Goal: Task Accomplishment & Management: Manage account settings

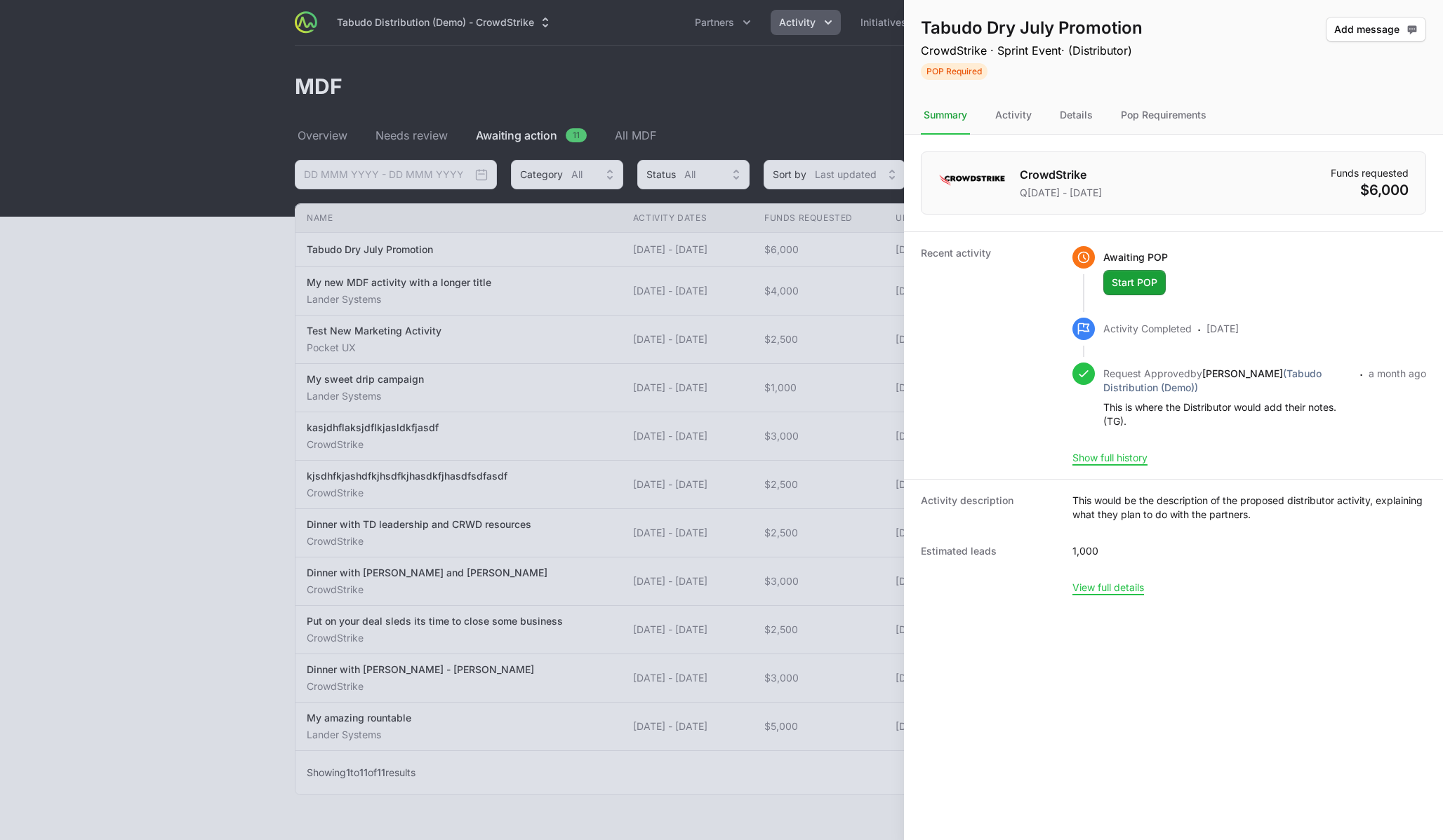
click at [132, 513] on div at bounding box center [722, 420] width 1443 height 840
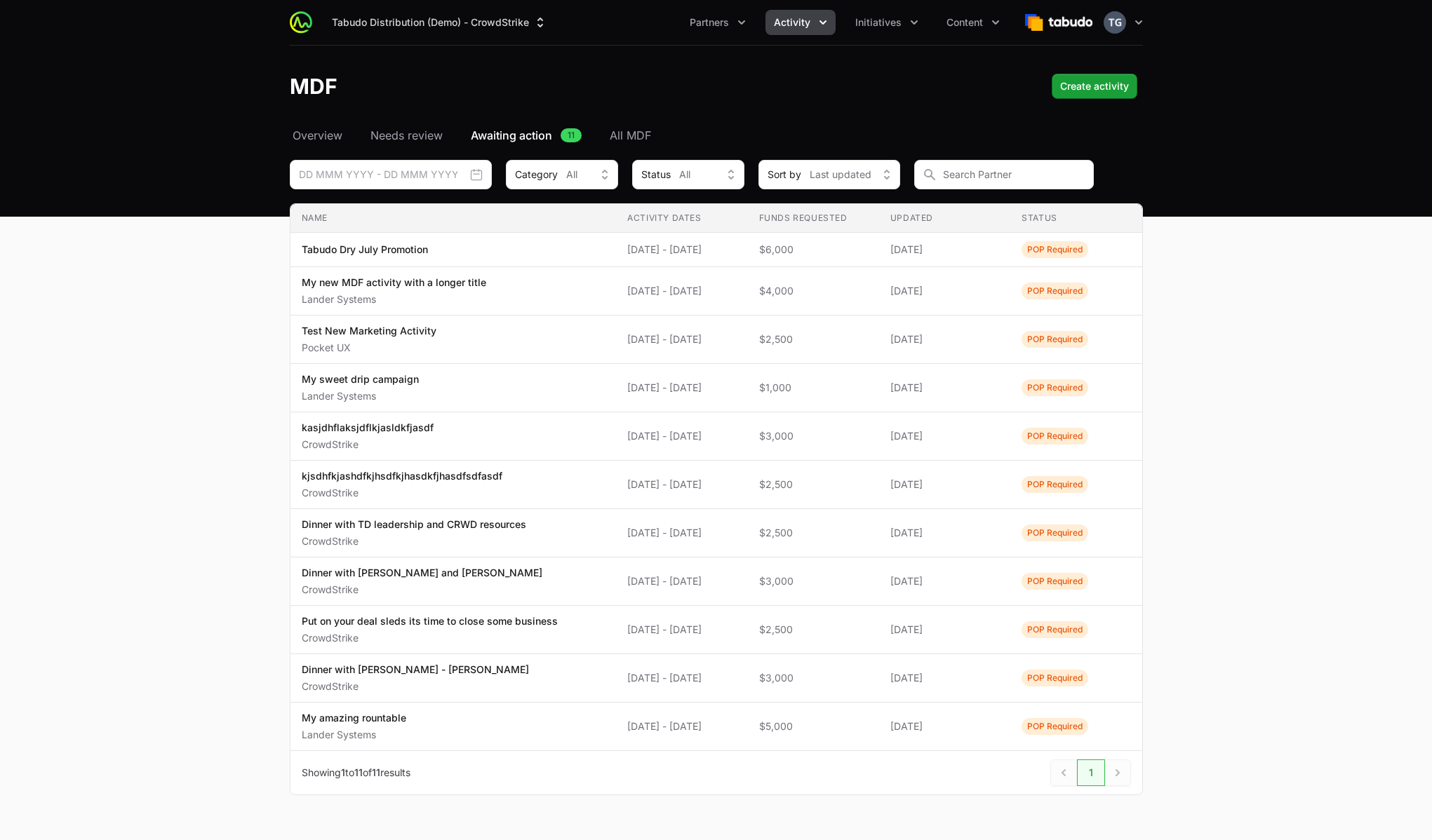
click at [795, 23] on span "Activity" at bounding box center [792, 22] width 37 height 14
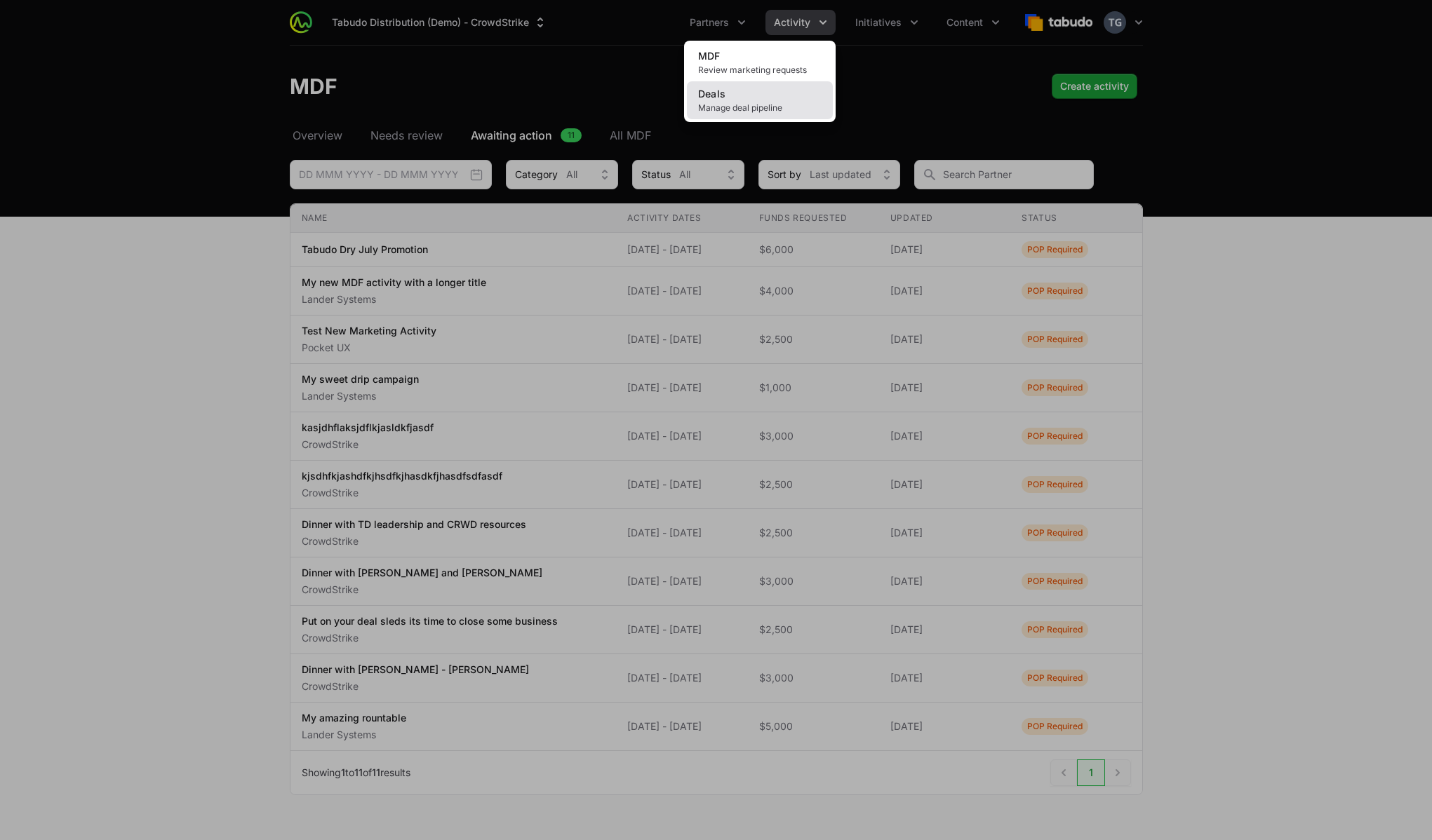
click at [762, 98] on link "Deals Manage deal pipeline" at bounding box center [759, 100] width 146 height 38
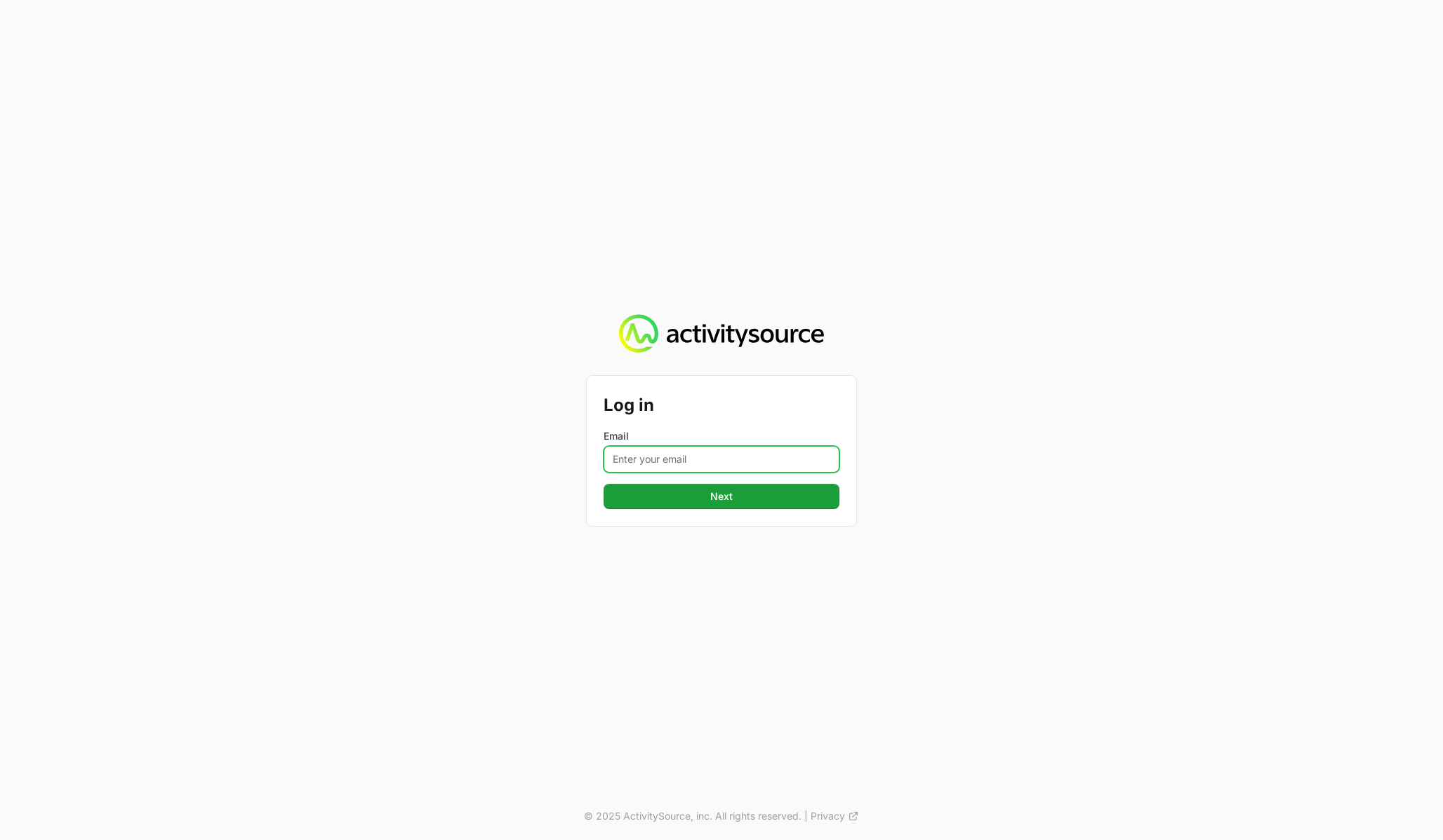
click at [654, 455] on input "Email" at bounding box center [722, 459] width 236 height 27
type input "[PERSON_NAME][EMAIL_ADDRESS][DOMAIN_NAME]"
click at [603, 484] on button "Next" at bounding box center [722, 497] width 236 height 25
